Goal: Task Accomplishment & Management: Manage account settings

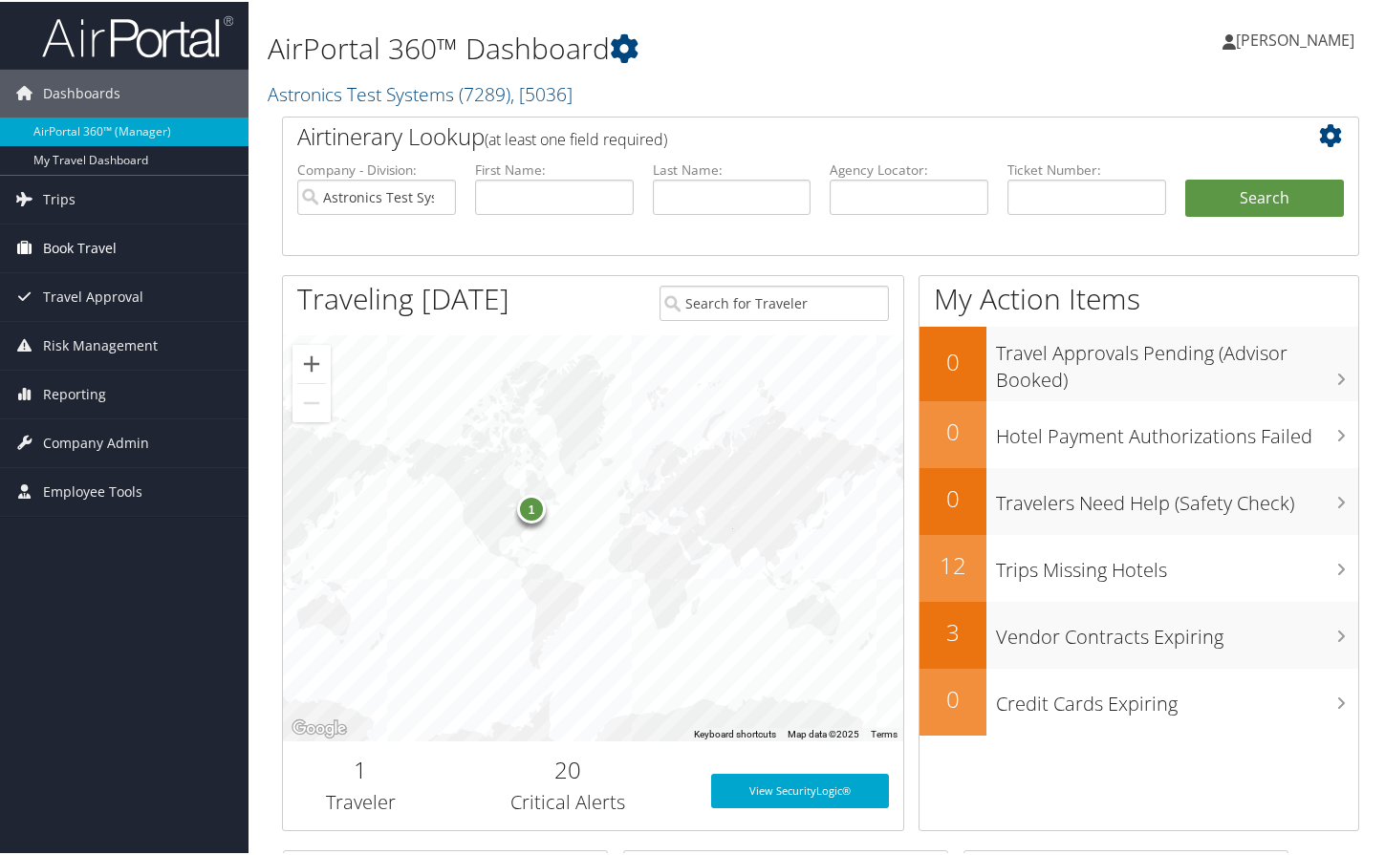
click at [86, 247] on span "Book Travel" at bounding box center [80, 247] width 74 height 48
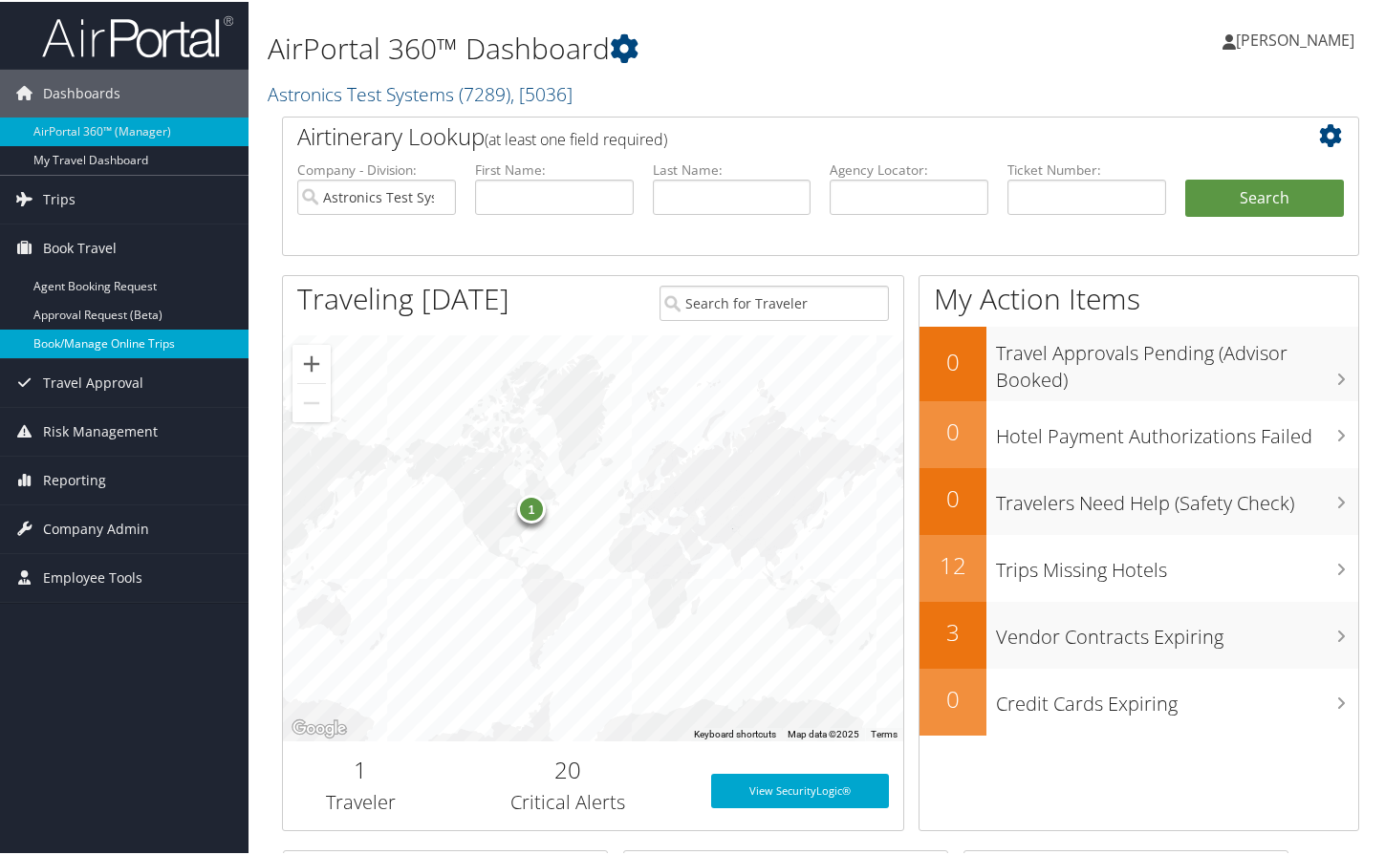
click at [95, 348] on link "Book/Manage Online Trips" at bounding box center [124, 342] width 248 height 29
click at [93, 526] on span "Company Admin" at bounding box center [96, 528] width 106 height 48
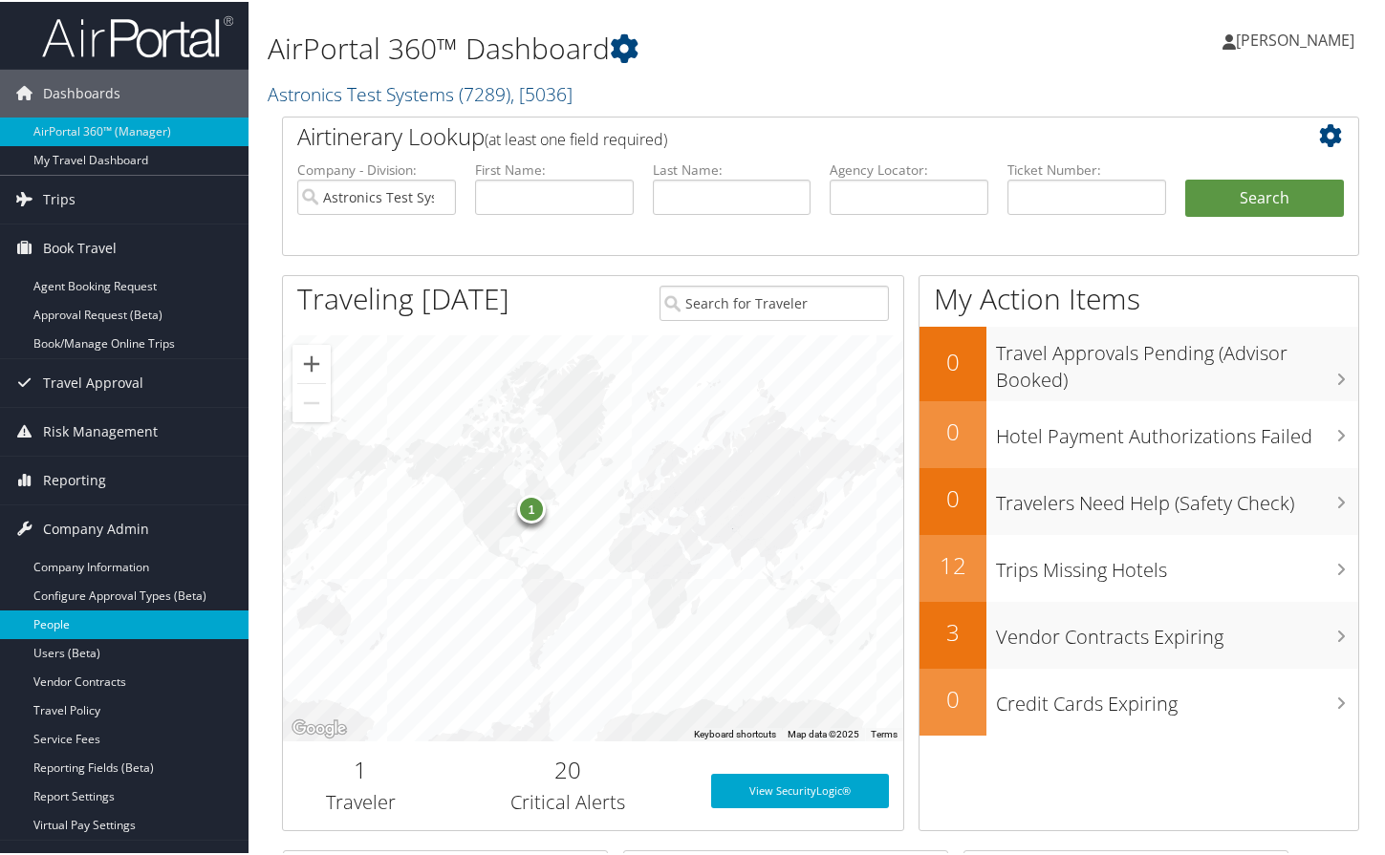
click at [77, 618] on link "People" at bounding box center [124, 623] width 248 height 29
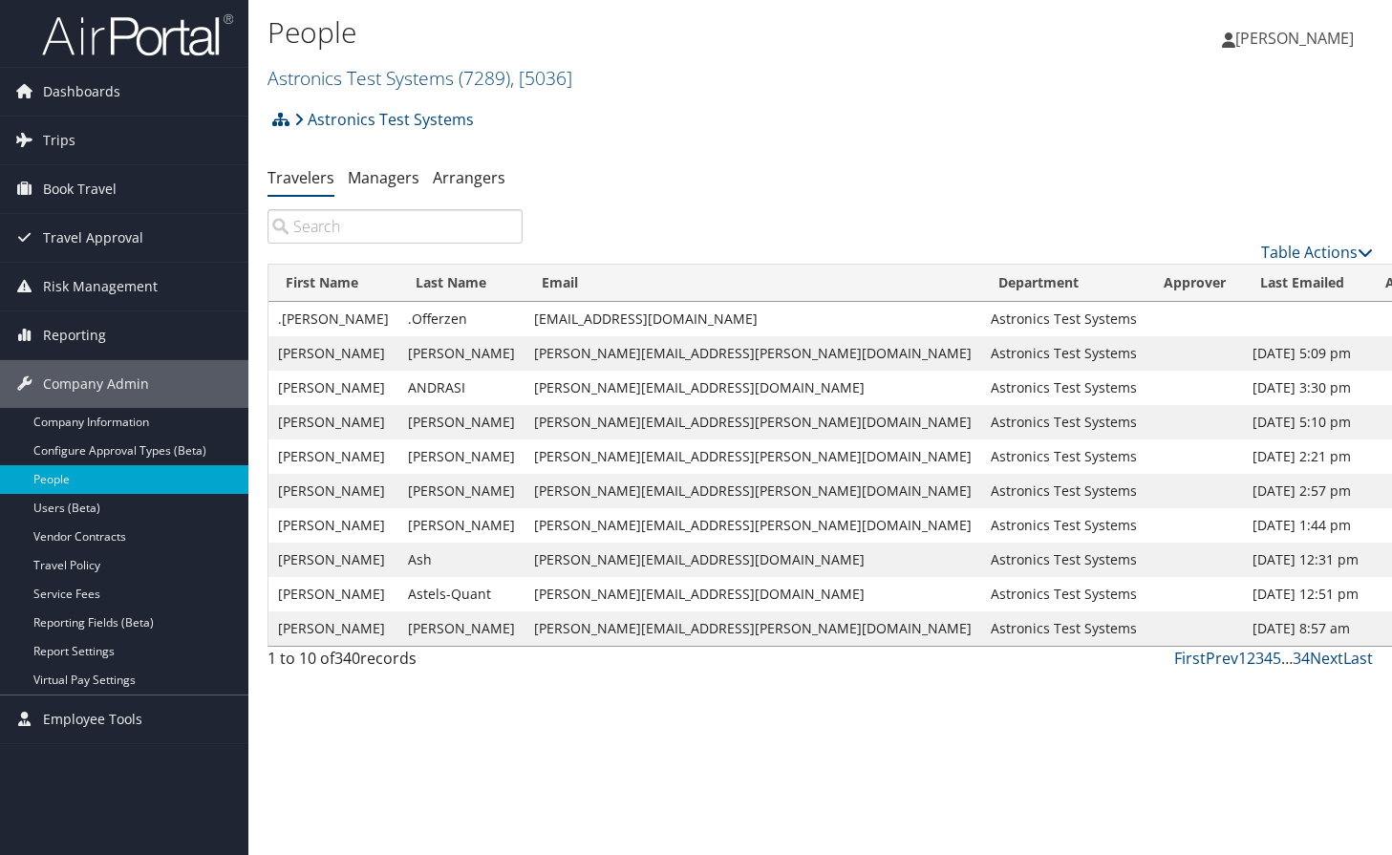
click at [367, 228] on input "search" at bounding box center [395, 226] width 255 height 34
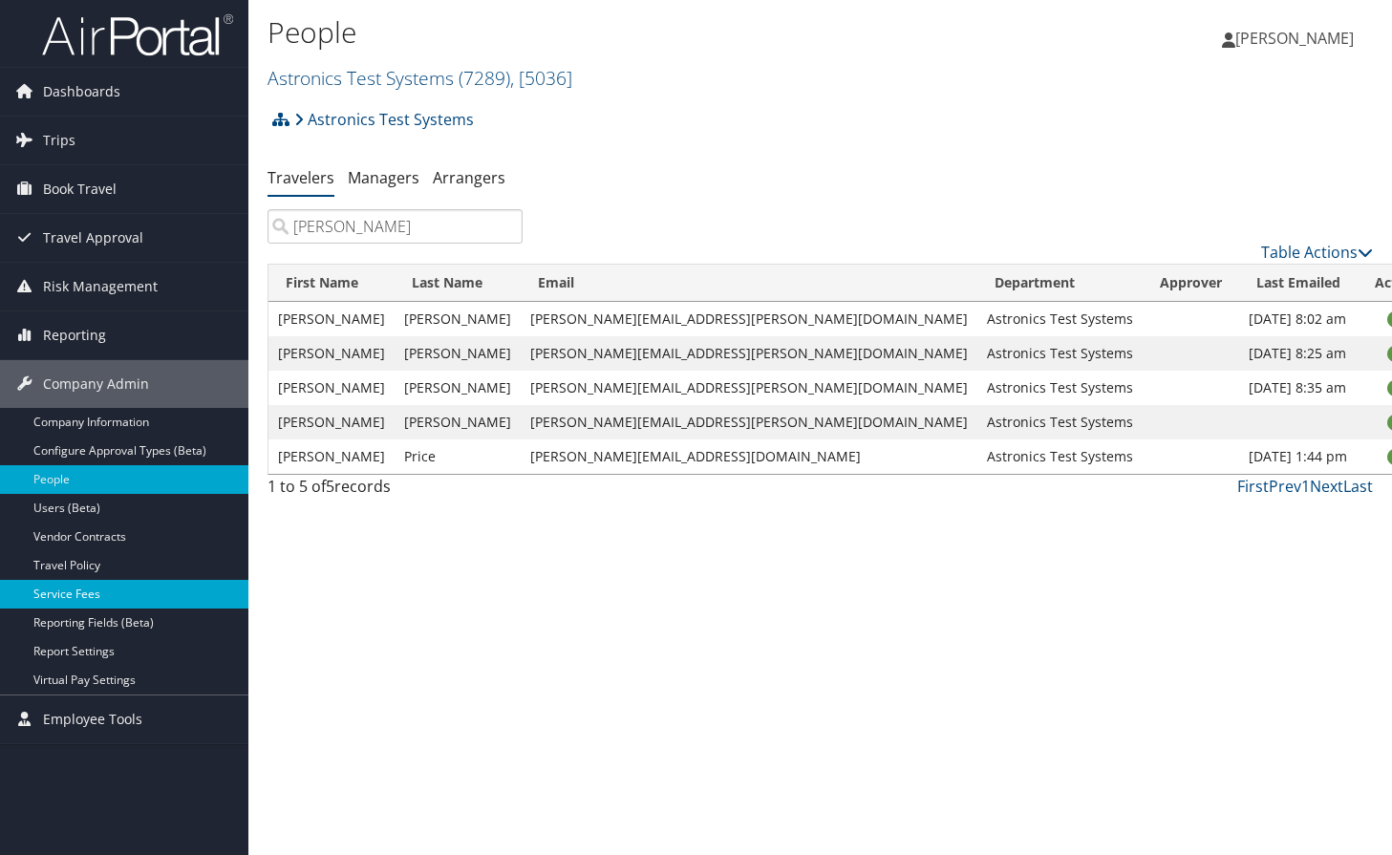
type input "Brian"
